Goal: Transaction & Acquisition: Purchase product/service

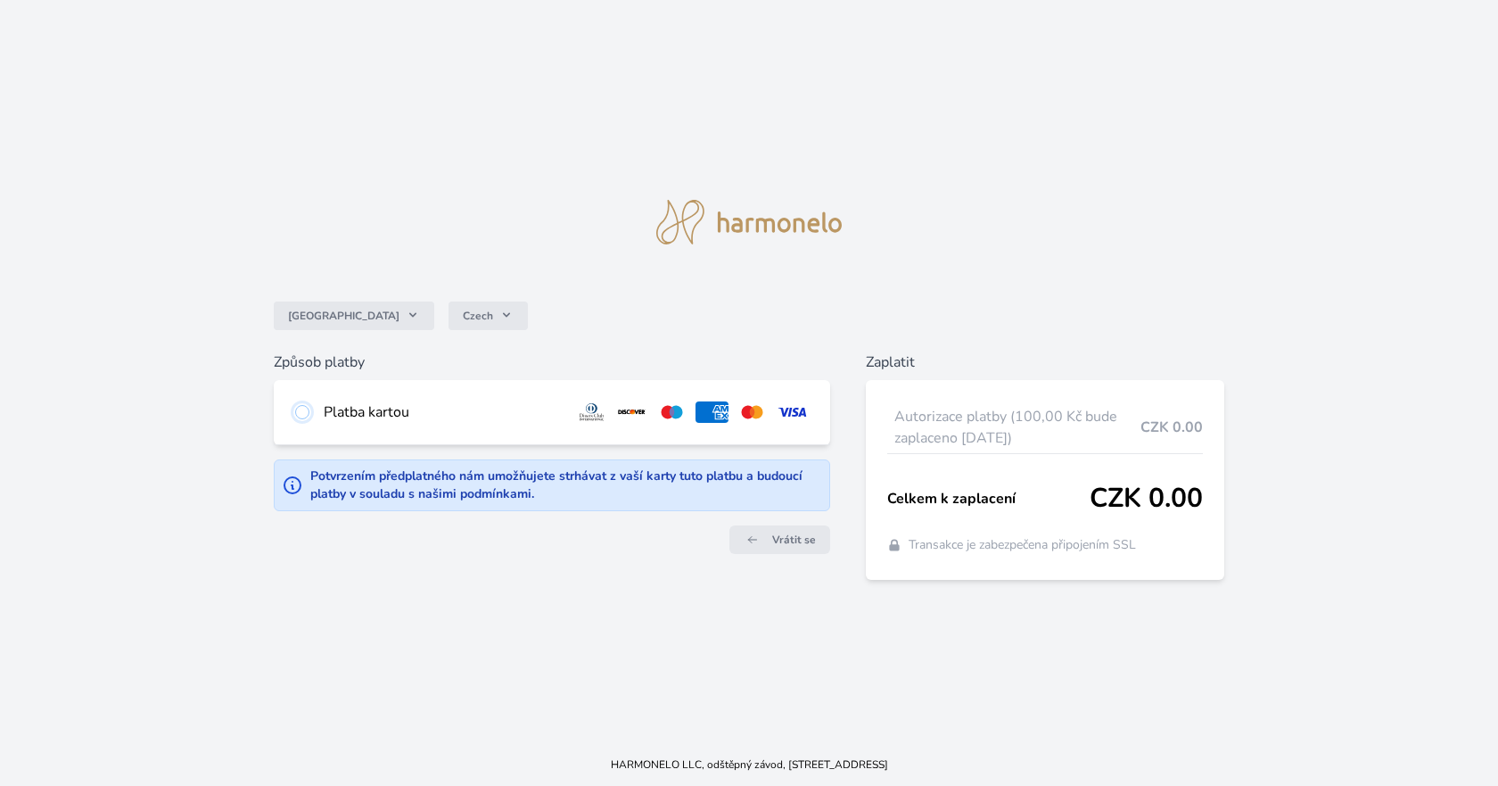
click at [304, 415] on input "radio" at bounding box center [302, 412] width 14 height 14
radio input "true"
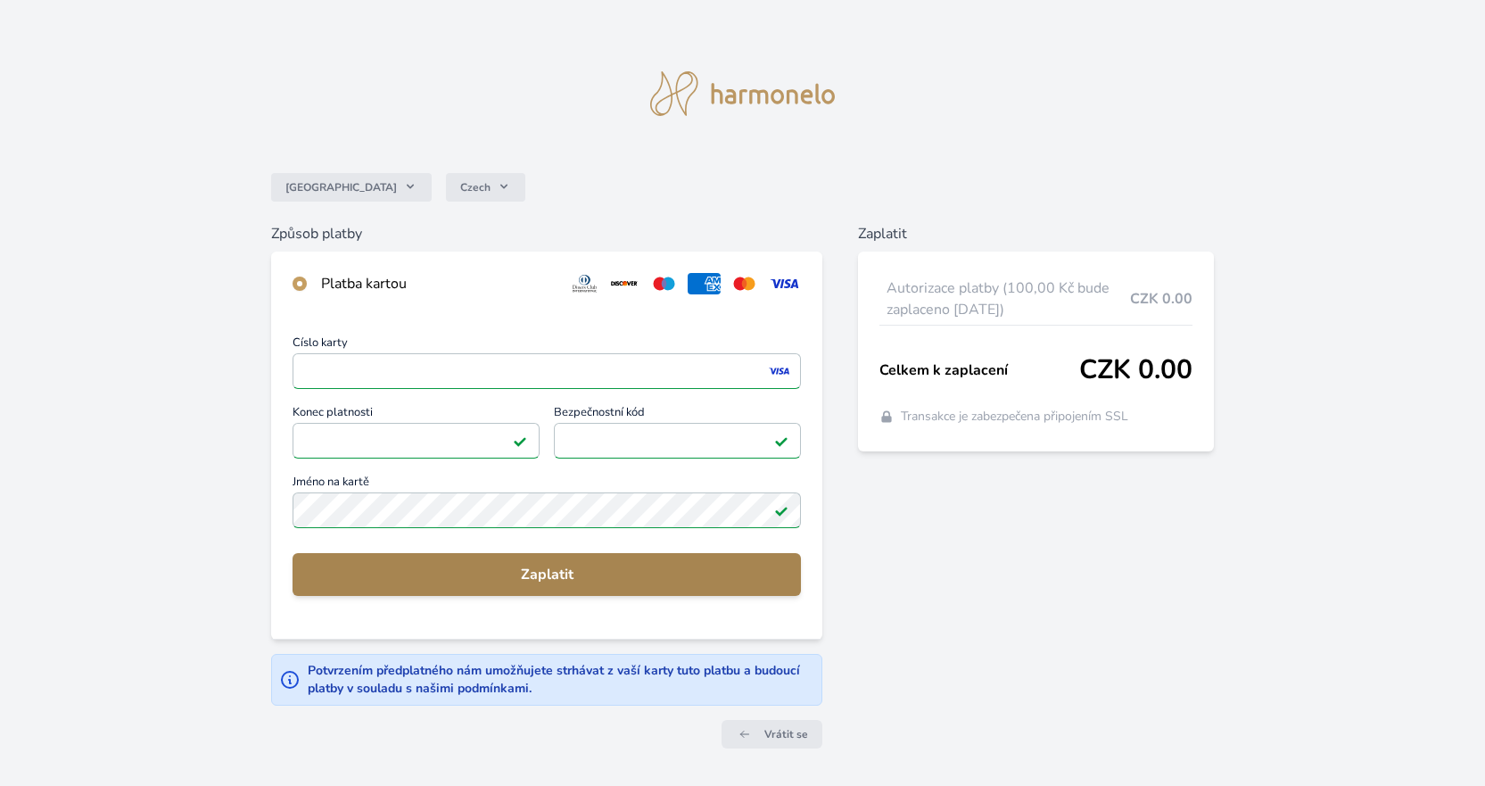
click at [550, 579] on span "Zaplatit" at bounding box center [547, 574] width 480 height 21
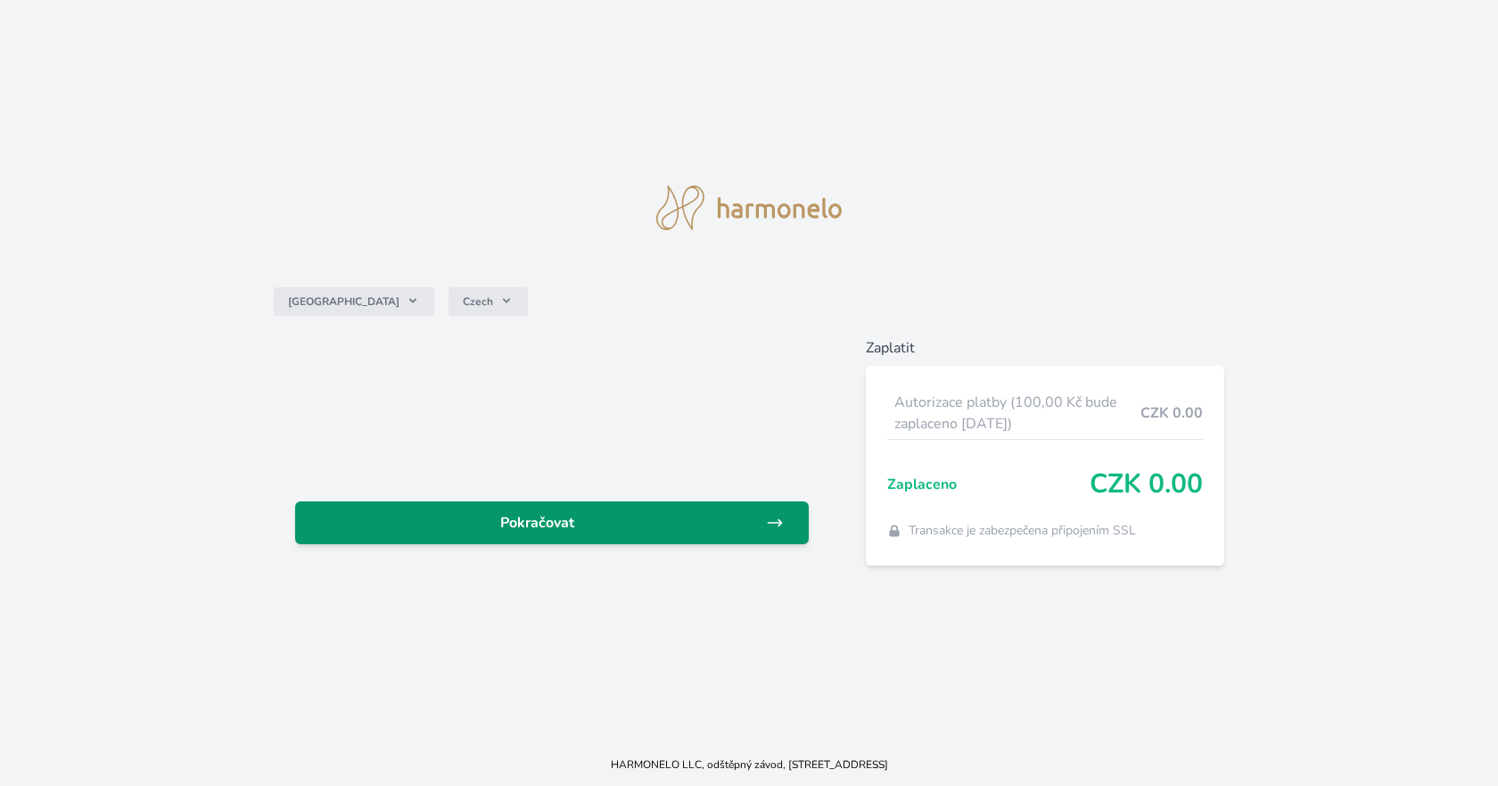
click at [649, 523] on span "Pokračovat" at bounding box center [537, 522] width 457 height 21
